Goal: Check status

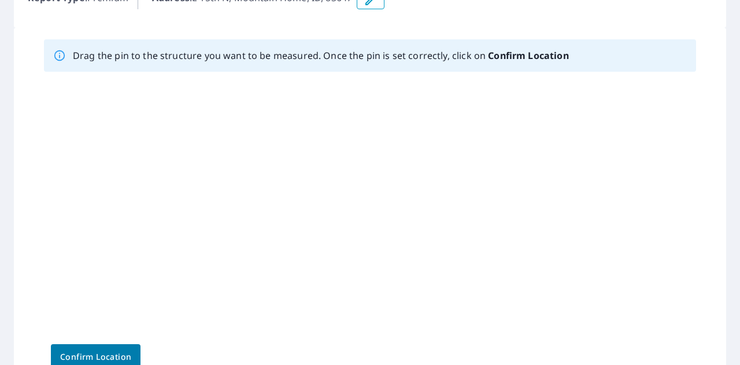
scroll to position [173, 0]
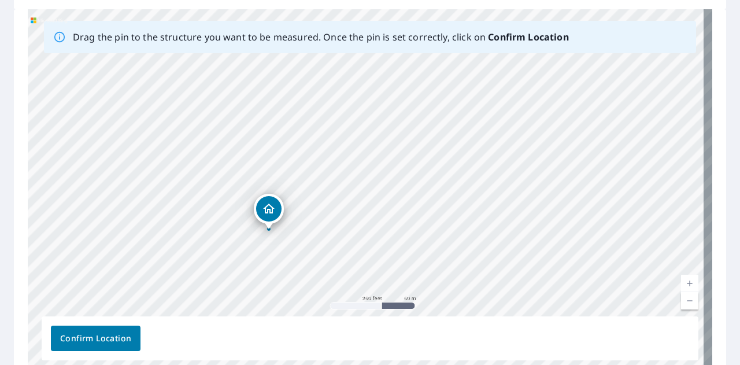
drag, startPoint x: 638, startPoint y: 219, endPoint x: 449, endPoint y: 229, distance: 189.9
click at [449, 229] on div "E 15th N Mountain Home, ID 83647" at bounding box center [370, 190] width 685 height 363
click at [346, 196] on div "E 15th N Mountain Home, ID 83647" at bounding box center [370, 190] width 685 height 363
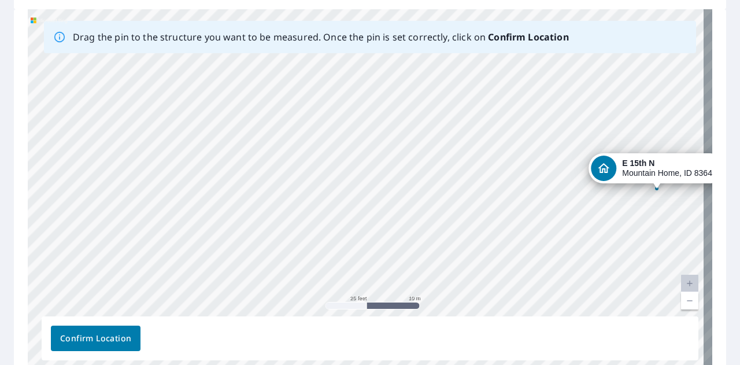
drag, startPoint x: 367, startPoint y: 189, endPoint x: 659, endPoint y: 188, distance: 292.0
drag, startPoint x: 468, startPoint y: 173, endPoint x: 644, endPoint y: 171, distance: 176.4
click at [644, 171] on div "E 15th N Mountain Home, ID 83647" at bounding box center [370, 190] width 685 height 363
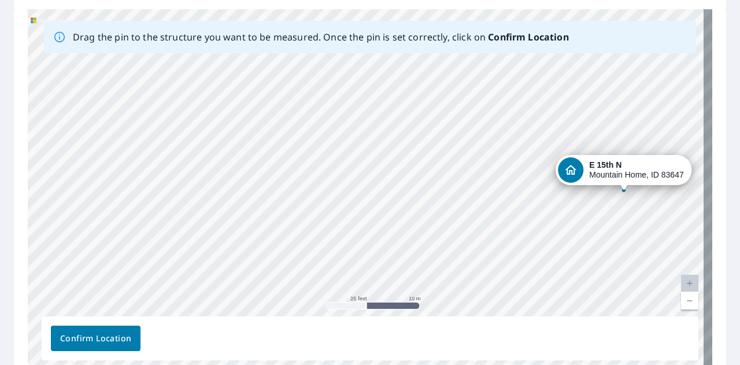
drag, startPoint x: 367, startPoint y: 174, endPoint x: 667, endPoint y: 171, distance: 300.7
click at [667, 171] on div "E 15th N Mountain Home, ID 83647" at bounding box center [370, 190] width 685 height 363
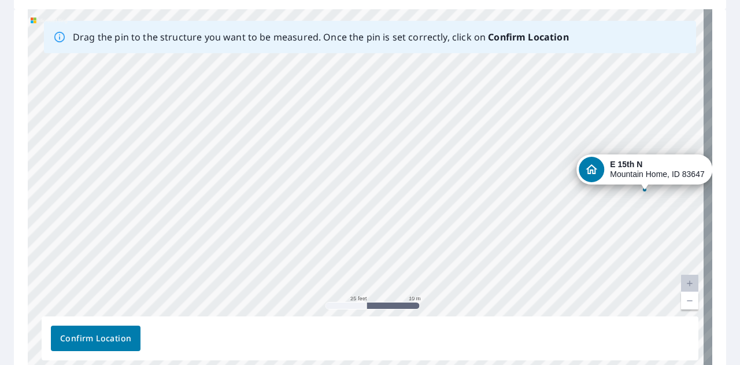
drag, startPoint x: 390, startPoint y: 172, endPoint x: 668, endPoint y: 173, distance: 278.7
click at [668, 173] on div "E 15th N Mountain Home, ID 83647" at bounding box center [370, 190] width 685 height 363
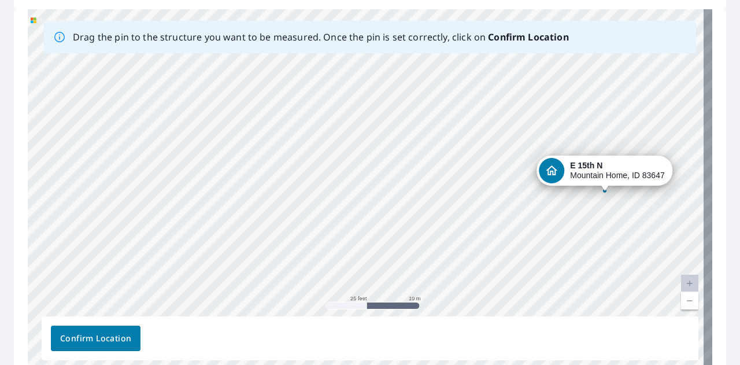
drag, startPoint x: 361, startPoint y: 170, endPoint x: 615, endPoint y: 172, distance: 253.9
click at [615, 172] on div "E 15th N Mountain Home, ID 83647" at bounding box center [370, 190] width 685 height 363
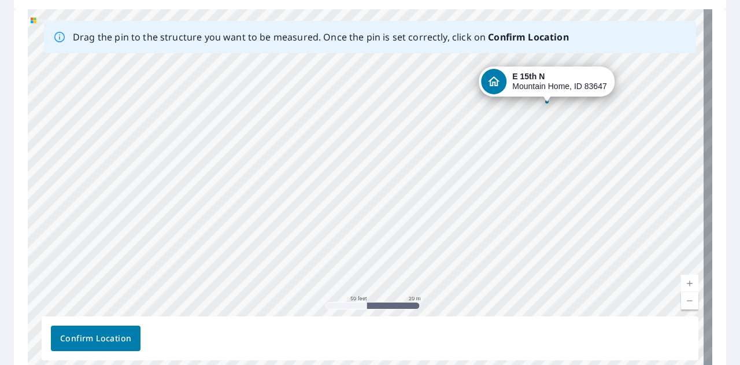
drag, startPoint x: 467, startPoint y: 160, endPoint x: 554, endPoint y: 84, distance: 114.8
click at [554, 84] on div "E 15th N Mountain Home, ID 83647" at bounding box center [370, 190] width 685 height 363
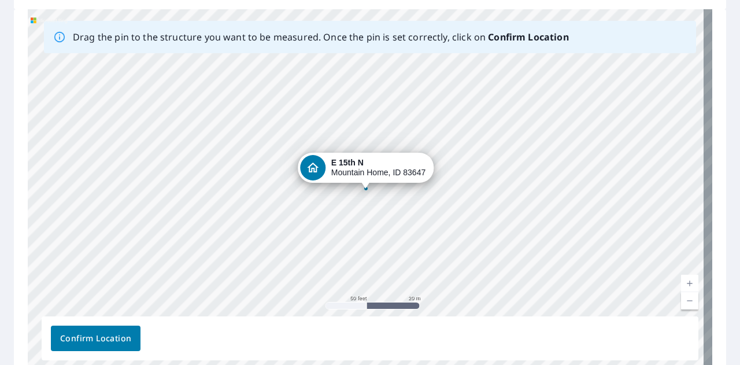
click at [119, 340] on span "Confirm Location" at bounding box center [95, 338] width 71 height 14
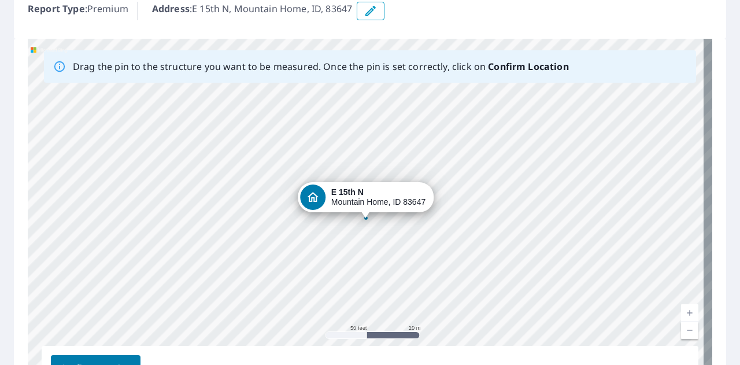
scroll to position [262, 0]
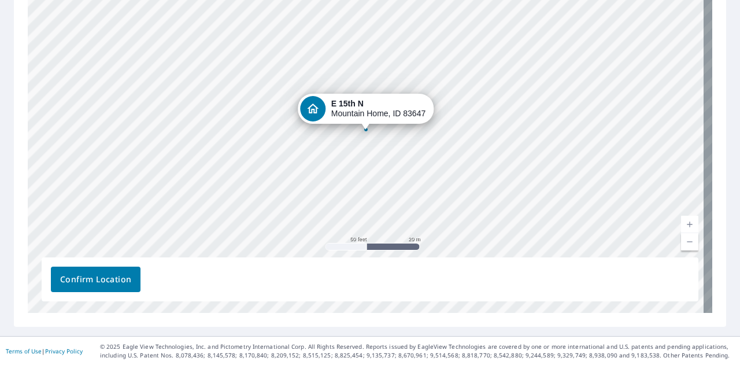
click at [97, 284] on span "Confirm Location" at bounding box center [95, 279] width 71 height 14
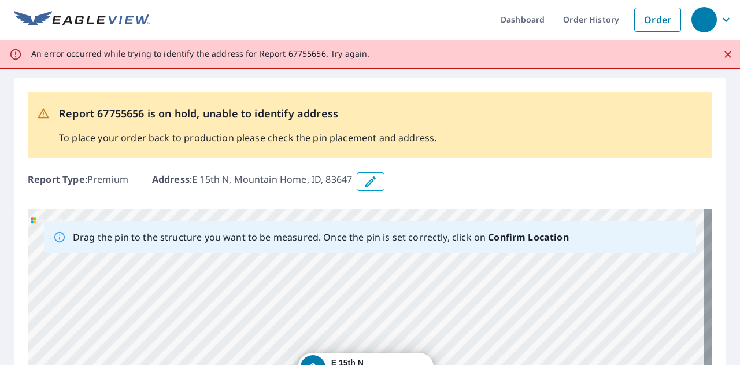
scroll to position [0, 0]
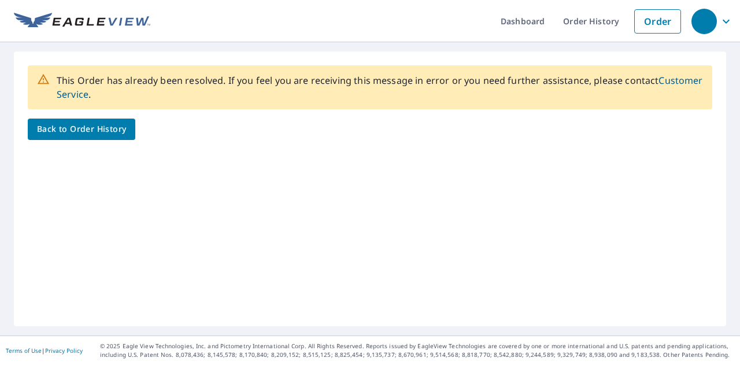
click at [101, 134] on span "Back to Order History" at bounding box center [81, 129] width 89 height 14
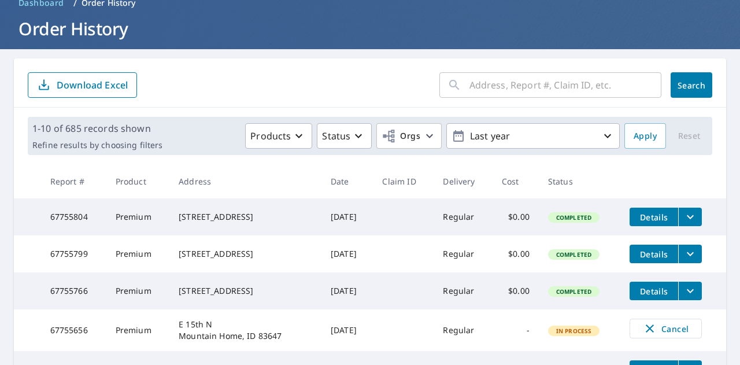
scroll to position [116, 0]
